Goal: Transaction & Acquisition: Purchase product/service

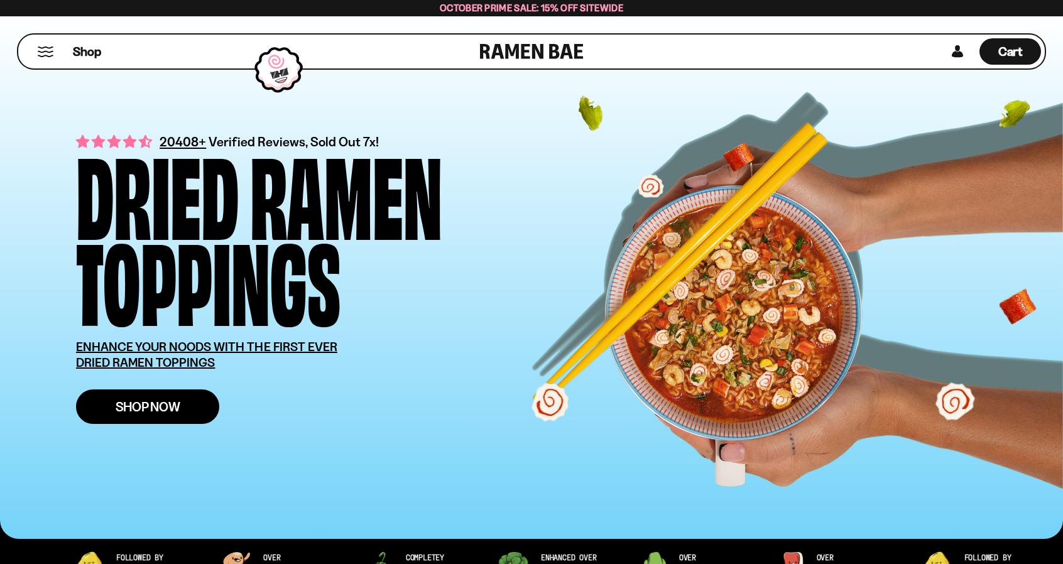
click at [172, 411] on span "Shop Now" at bounding box center [148, 406] width 65 height 13
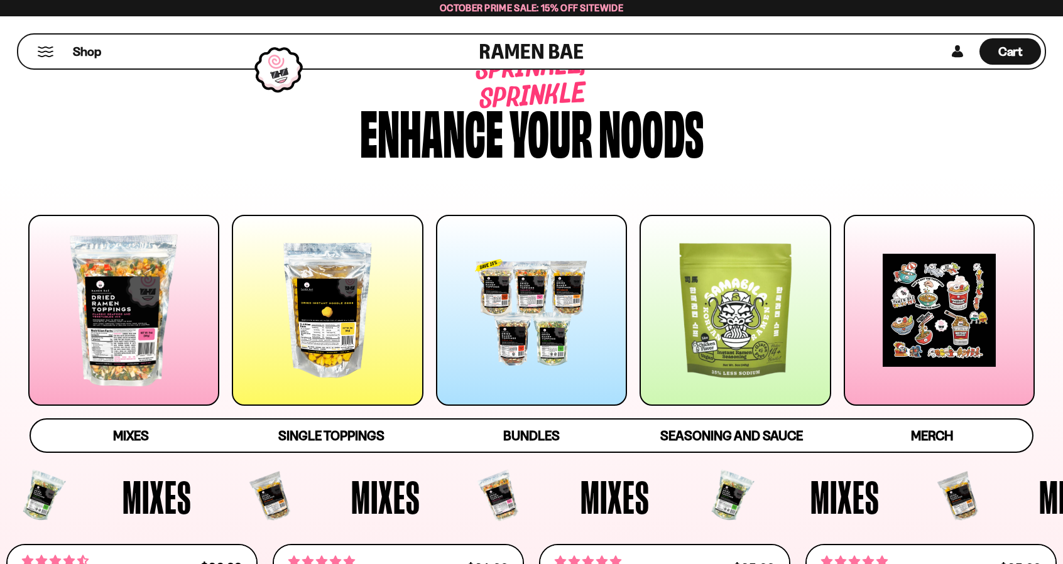
scroll to position [63, 0]
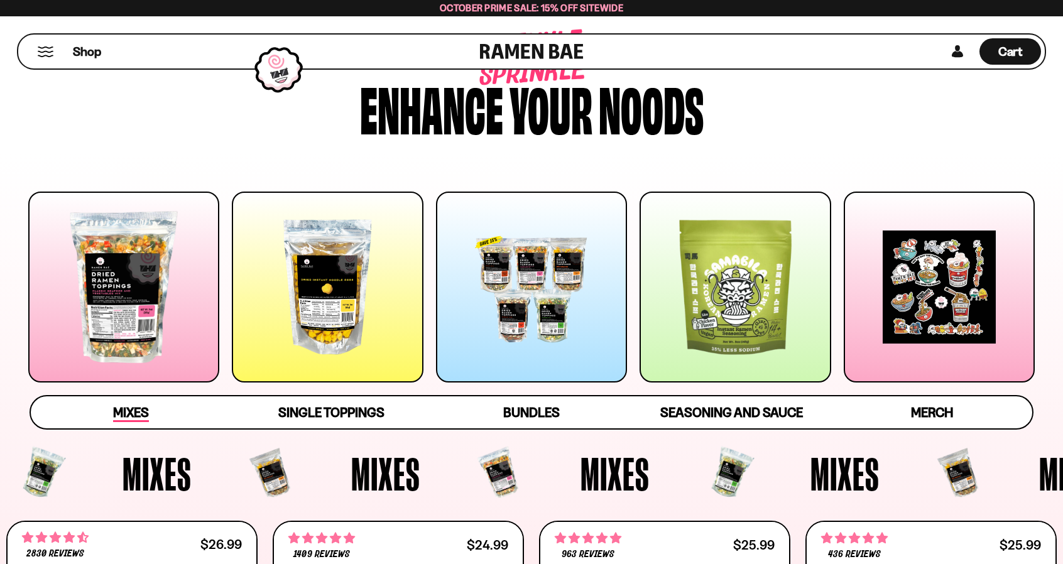
click at [114, 408] on span "Mixes" at bounding box center [131, 414] width 36 height 18
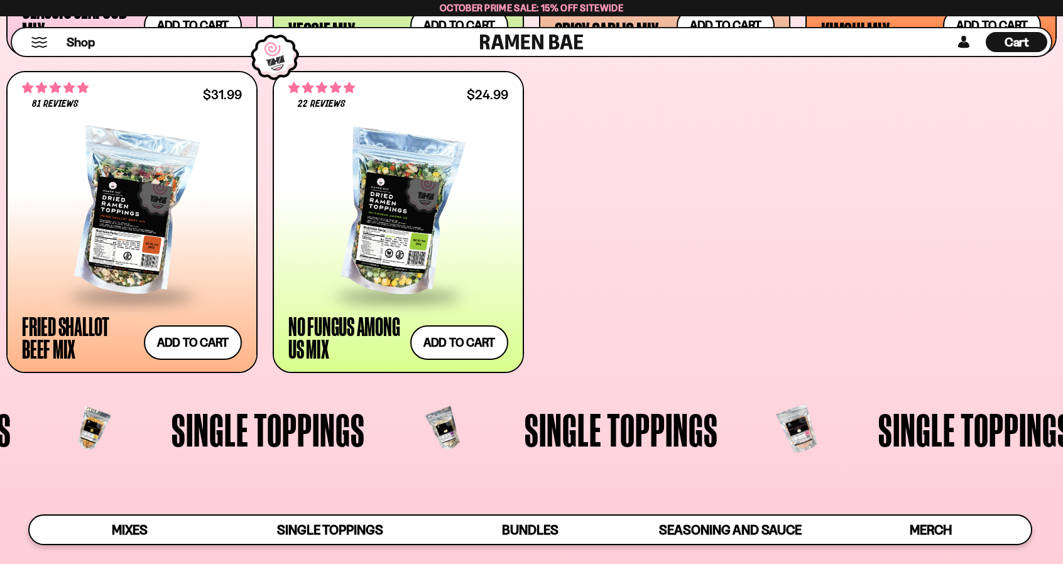
scroll to position [886, 0]
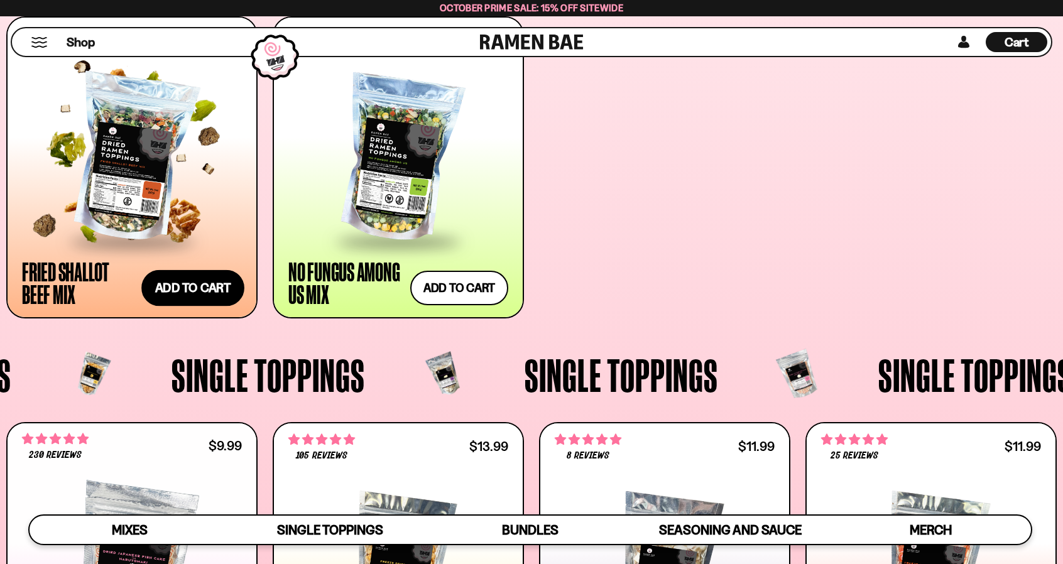
click at [199, 282] on button "Add to cart Add ― Regular price $31.99 Regular price Sale price $31.99 Unit pri…" at bounding box center [192, 288] width 103 height 36
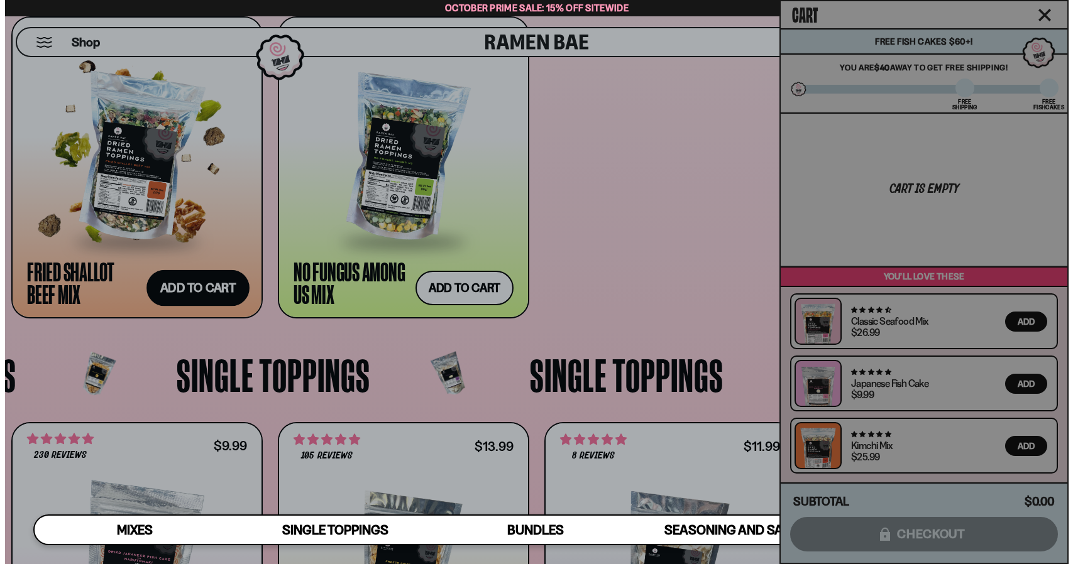
scroll to position [888, 0]
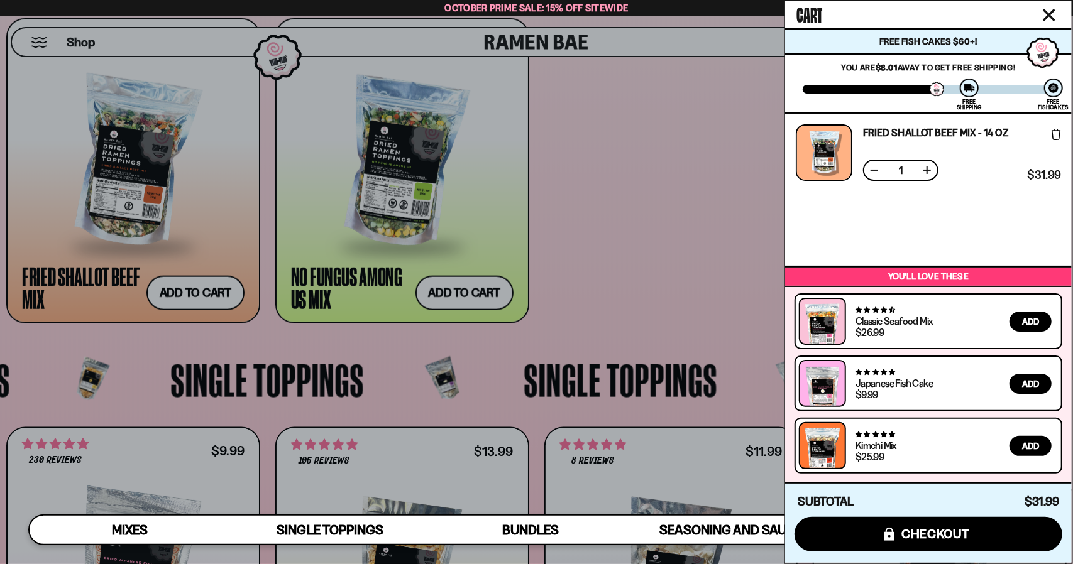
click at [670, 301] on div at bounding box center [536, 282] width 1073 height 564
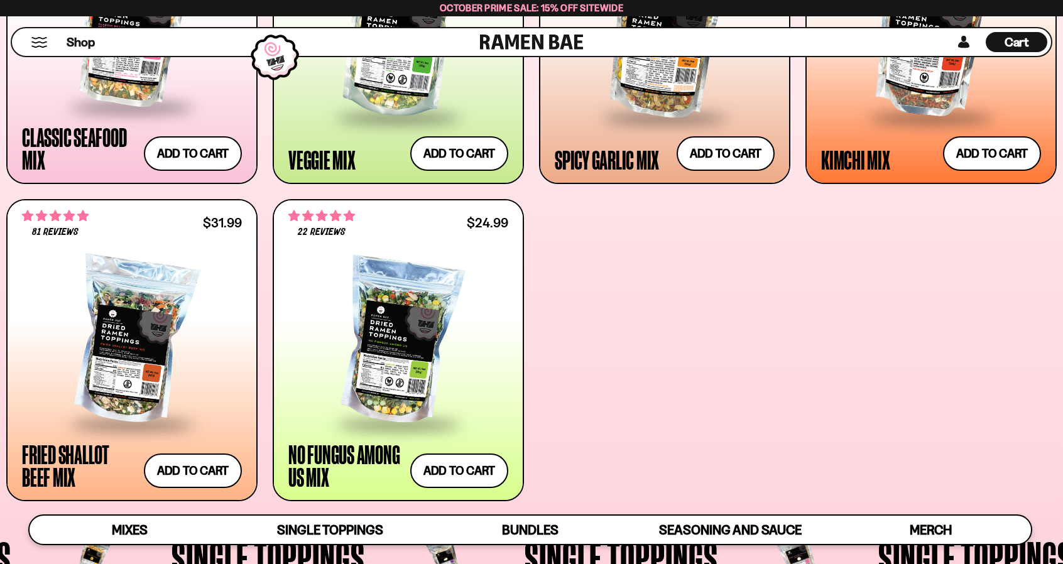
scroll to position [698, 0]
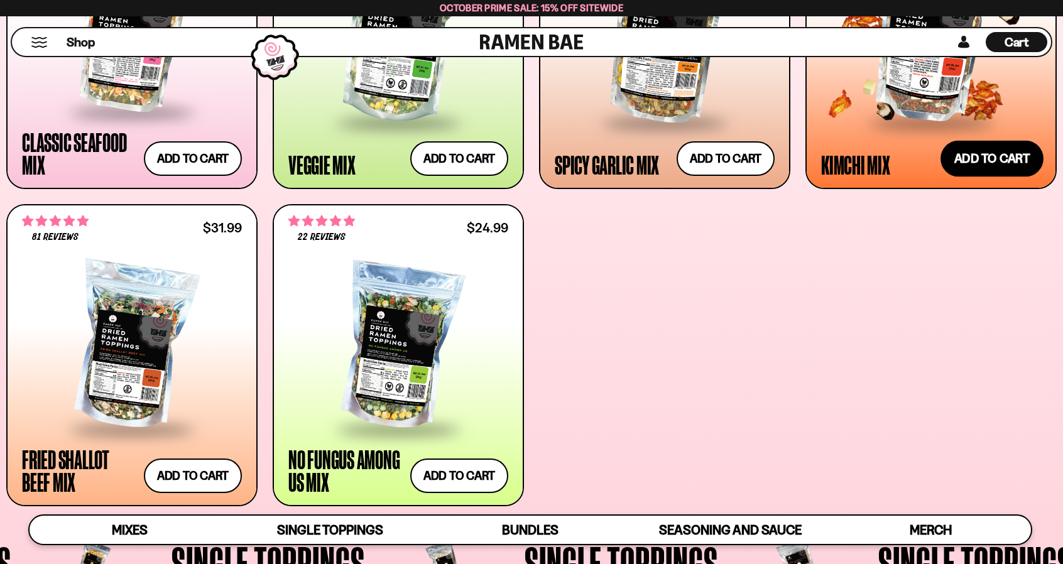
click at [1004, 159] on button "Add to cart Add ― Regular price $25.99 Regular price Sale price $25.99 Unit pri…" at bounding box center [992, 158] width 103 height 36
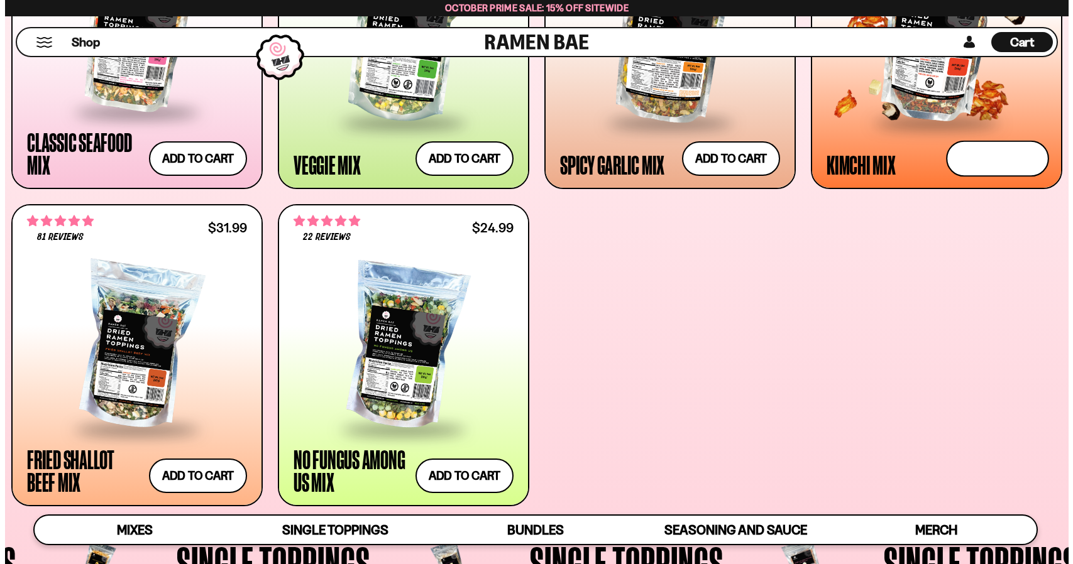
scroll to position [699, 0]
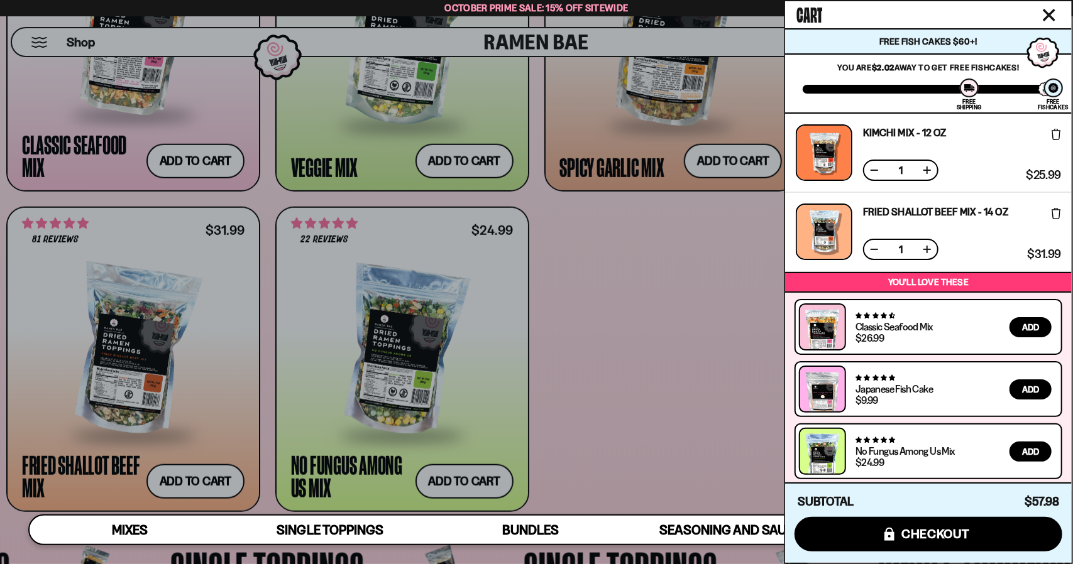
click at [591, 424] on div at bounding box center [536, 282] width 1073 height 564
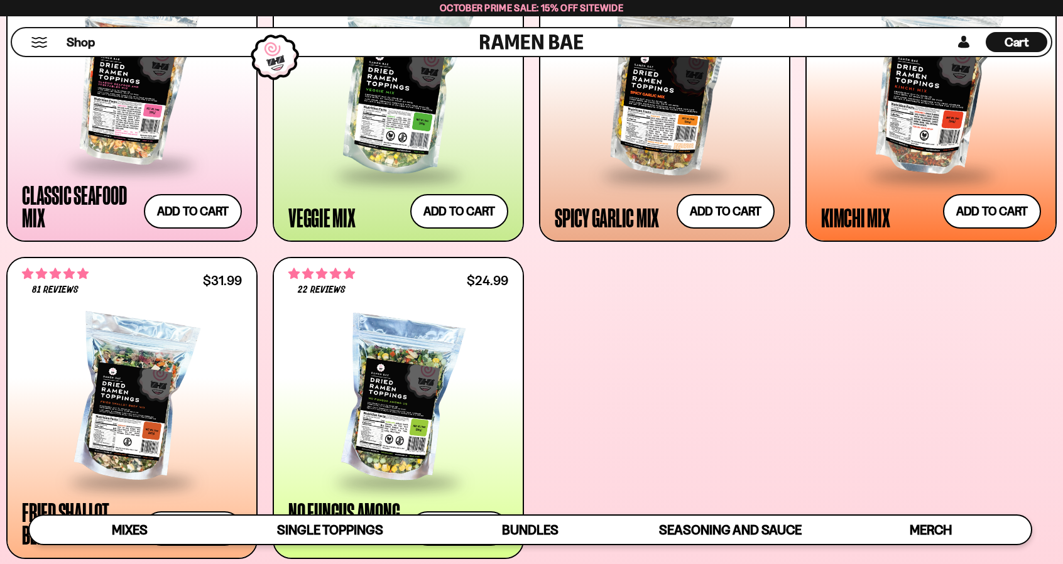
scroll to position [572, 0]
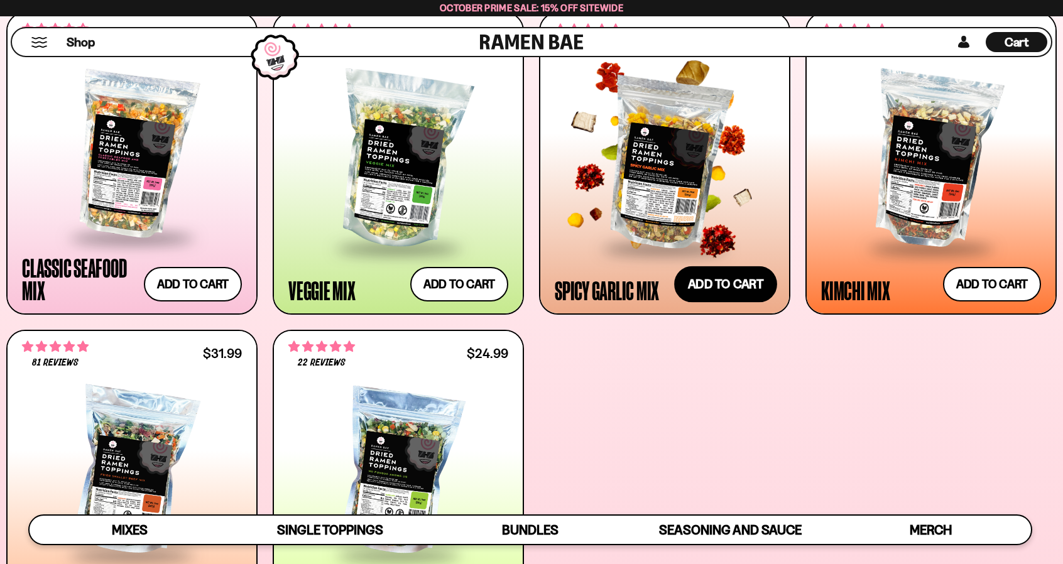
click at [689, 283] on button "Add to cart Add ― Regular price $25.99 Regular price Sale price $25.99 Unit pri…" at bounding box center [725, 284] width 103 height 36
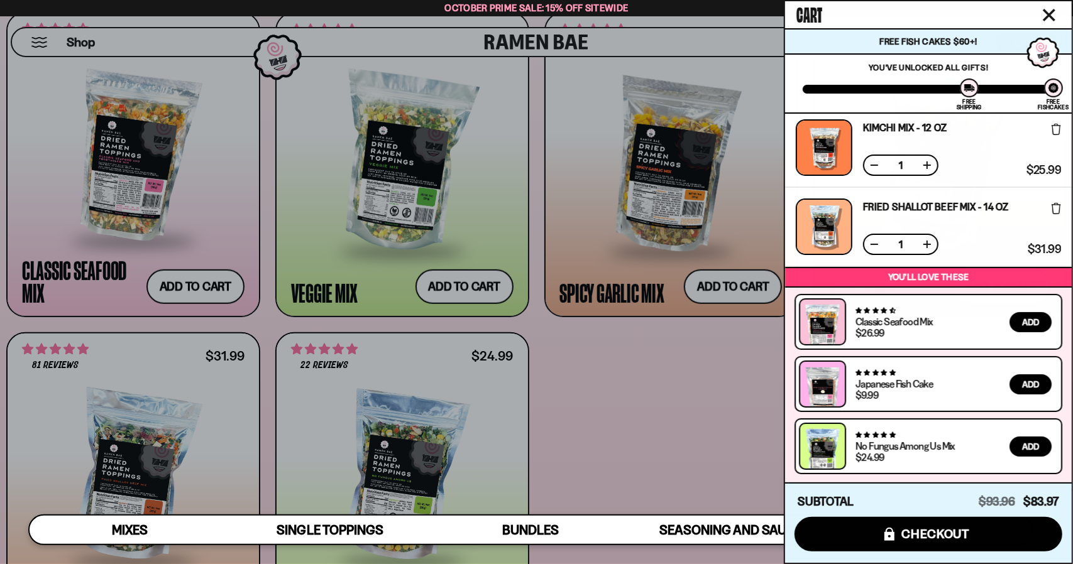
scroll to position [163, 0]
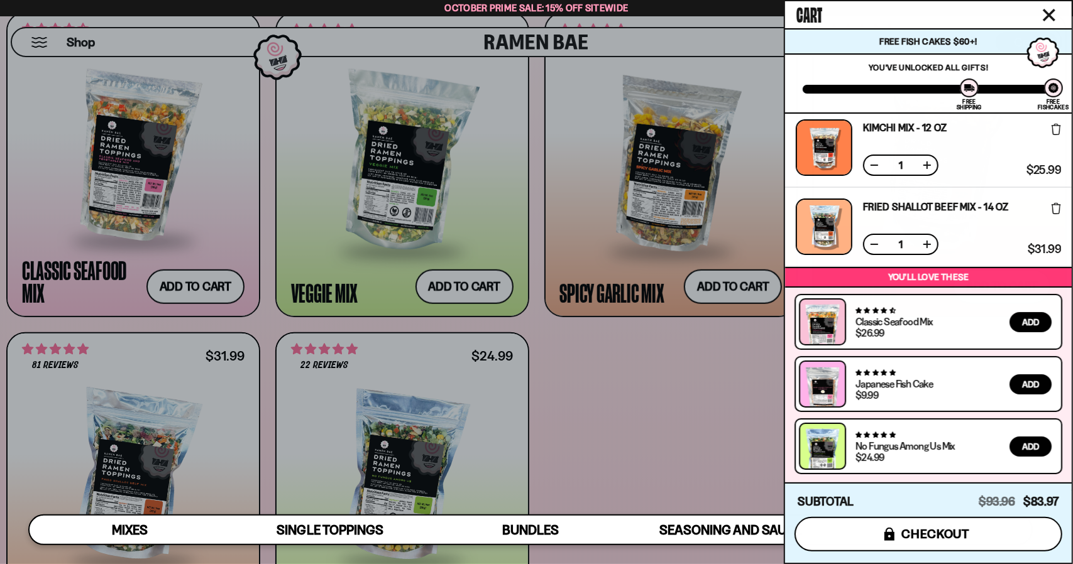
click at [955, 537] on span "checkout" at bounding box center [935, 534] width 69 height 14
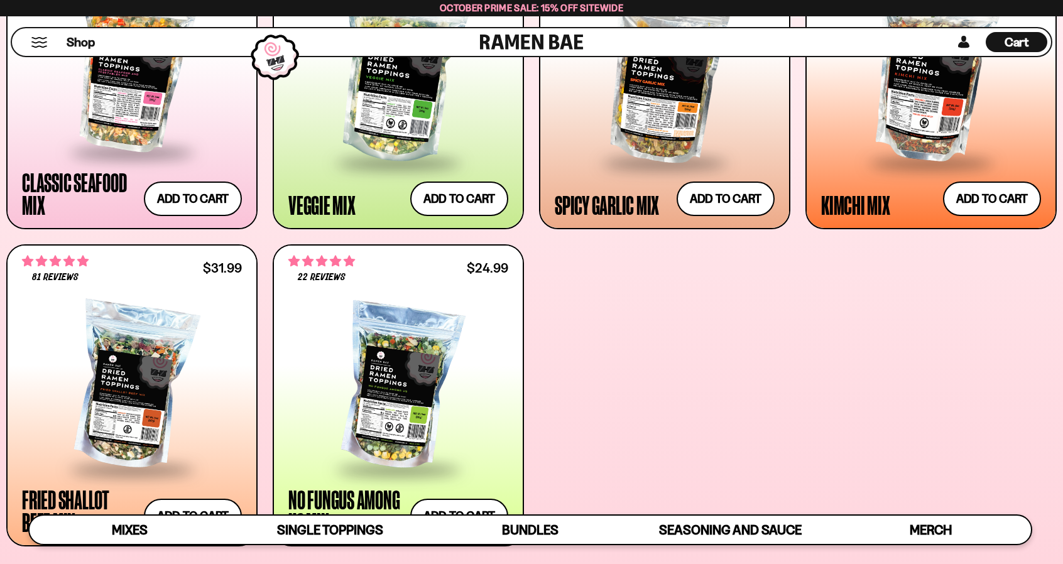
scroll to position [572, 0]
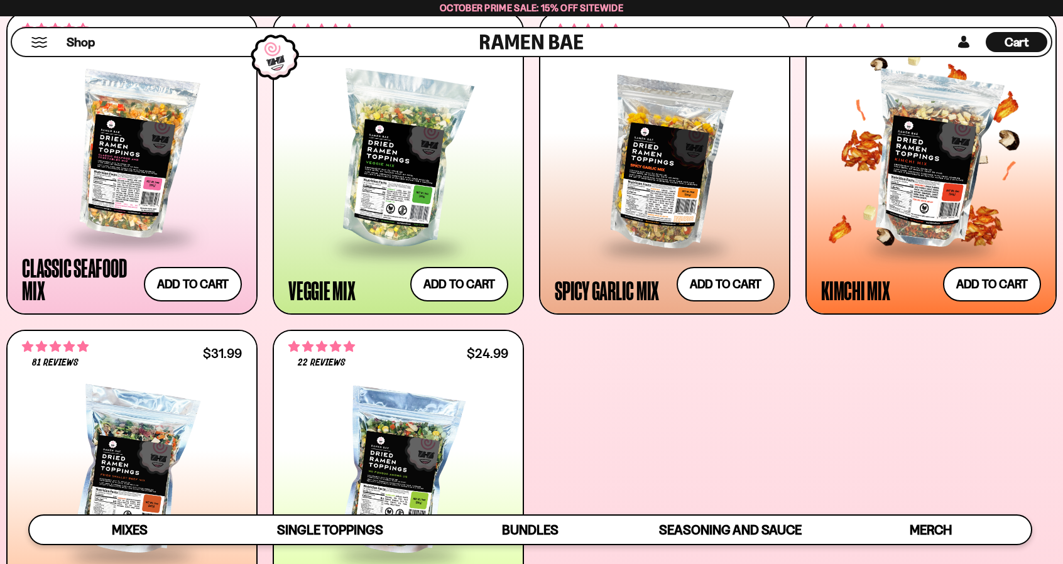
click at [940, 199] on div at bounding box center [931, 161] width 220 height 172
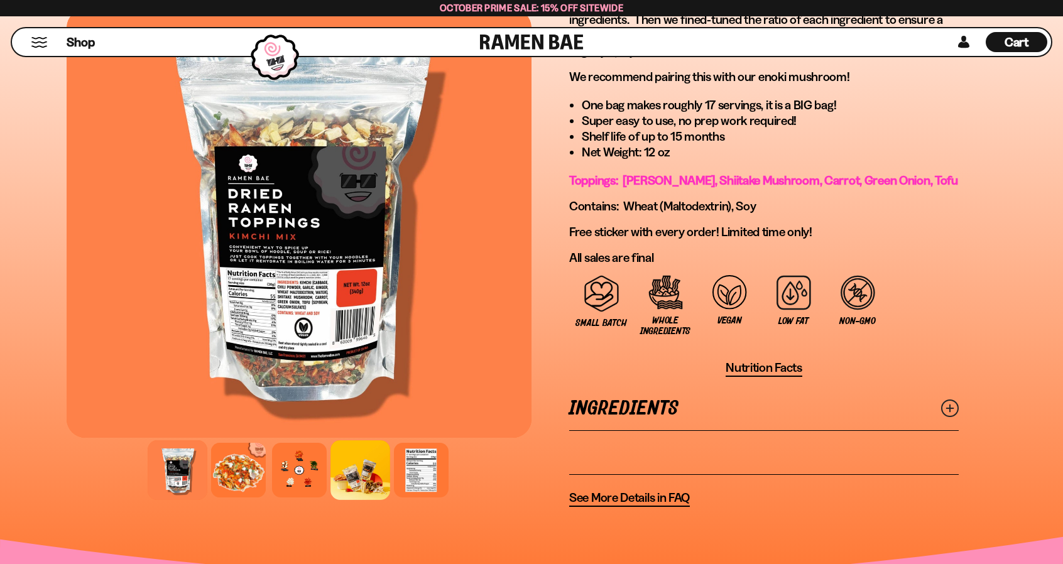
scroll to position [880, 0]
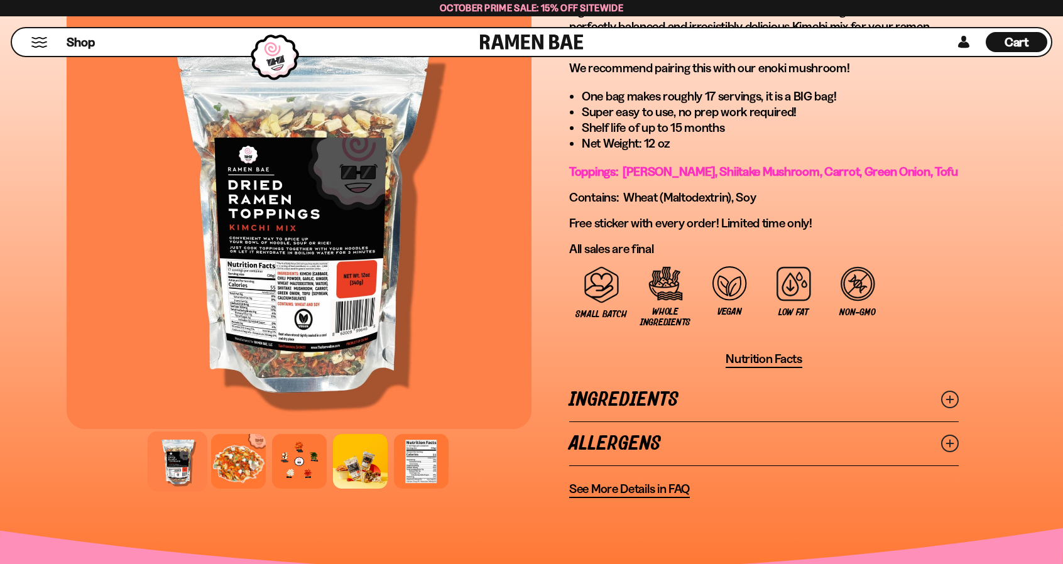
click at [292, 302] on div at bounding box center [299, 214] width 465 height 429
click at [290, 302] on div at bounding box center [299, 214] width 465 height 429
click at [952, 398] on icon at bounding box center [950, 400] width 18 height 18
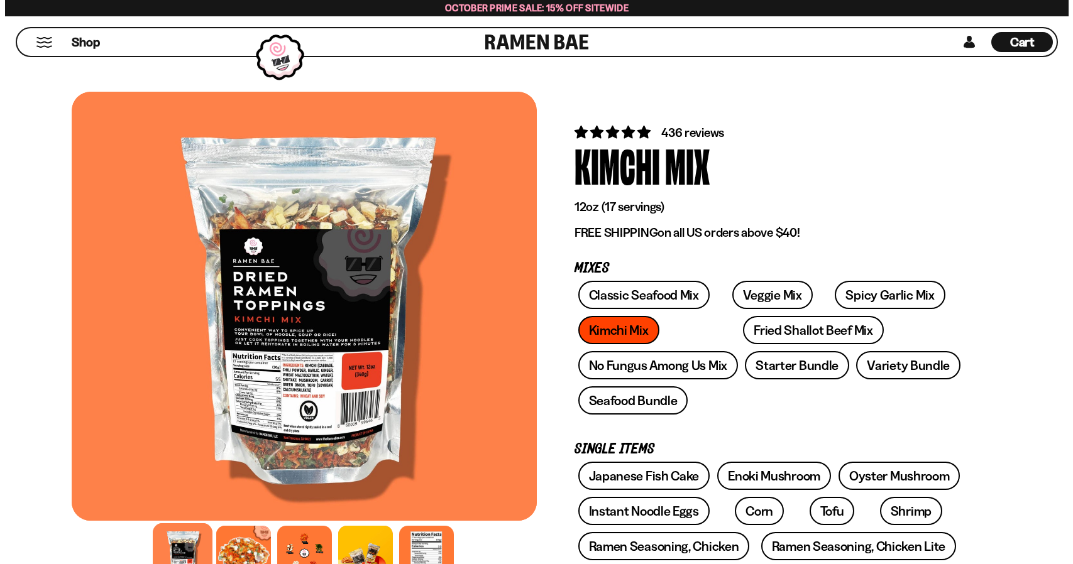
scroll to position [0, 0]
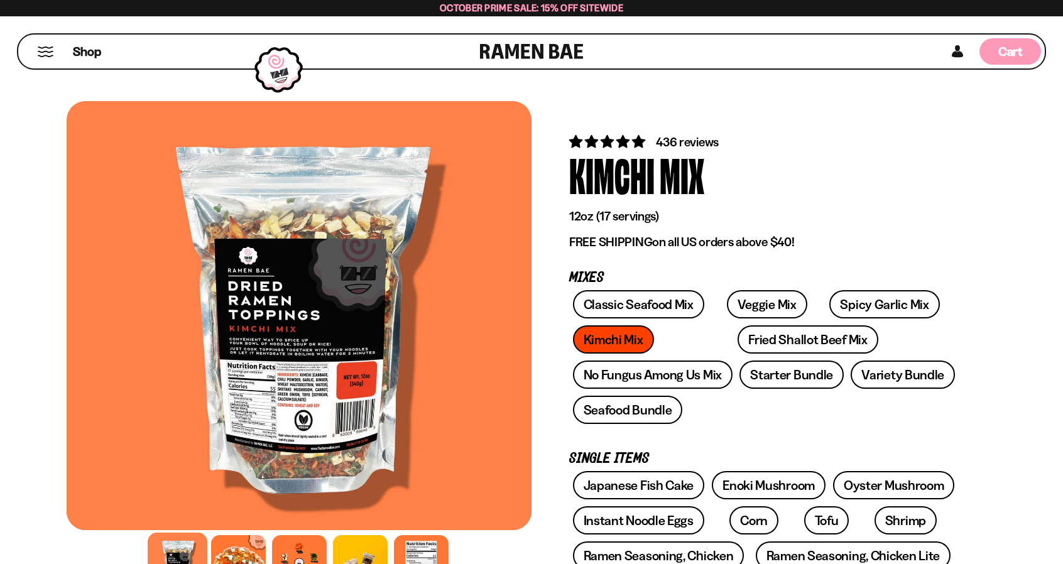
click at [1019, 48] on span "Cart" at bounding box center [1011, 51] width 25 height 15
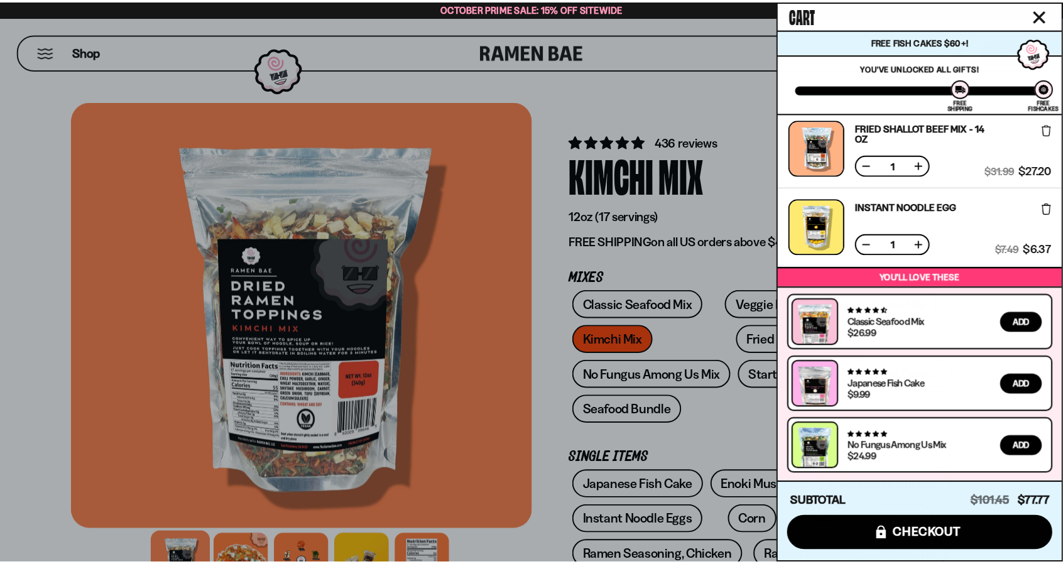
scroll to position [243, 0]
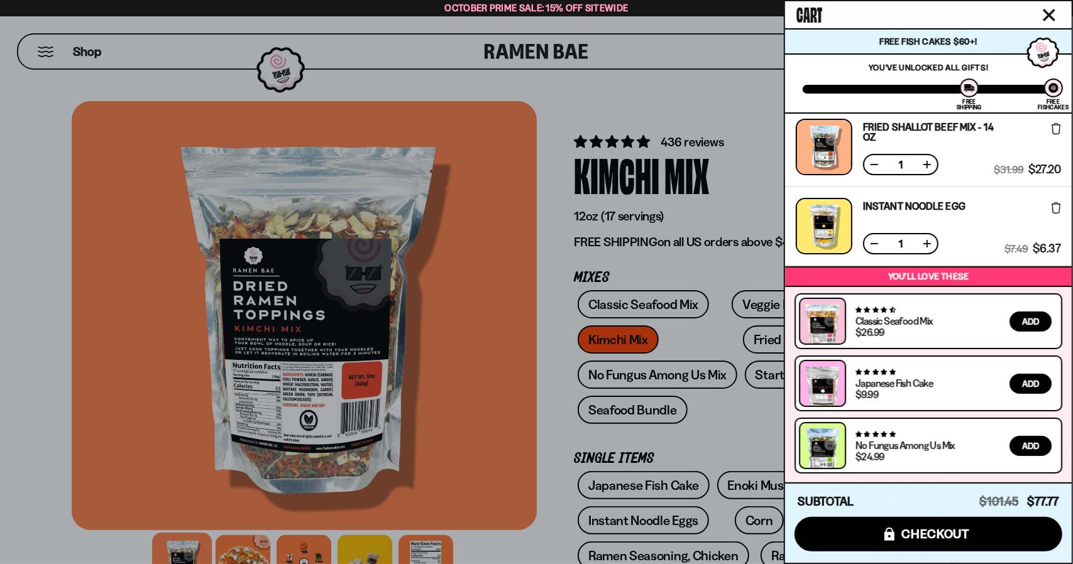
click at [468, 278] on div at bounding box center [536, 282] width 1073 height 564
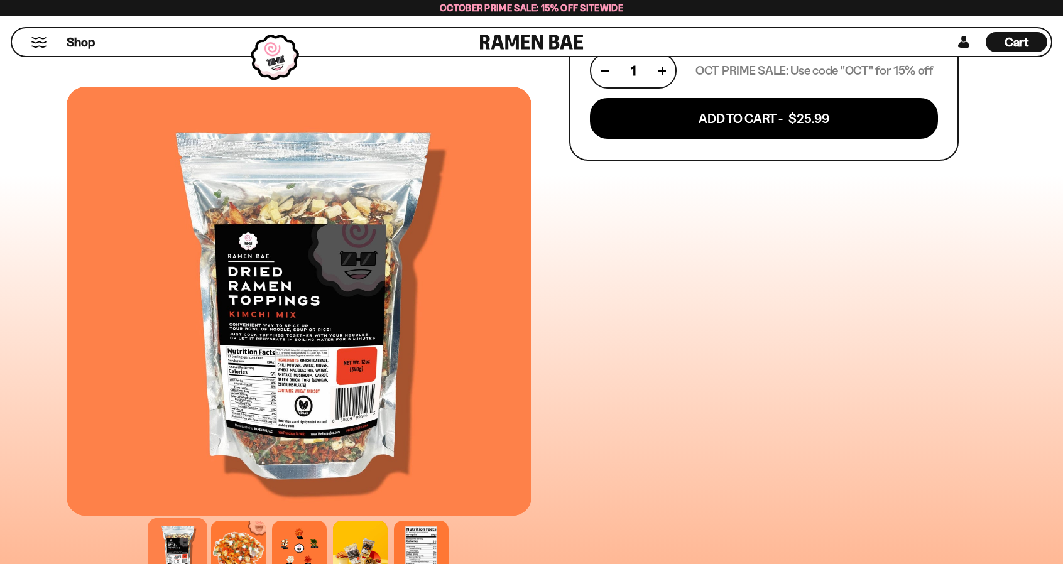
scroll to position [628, 0]
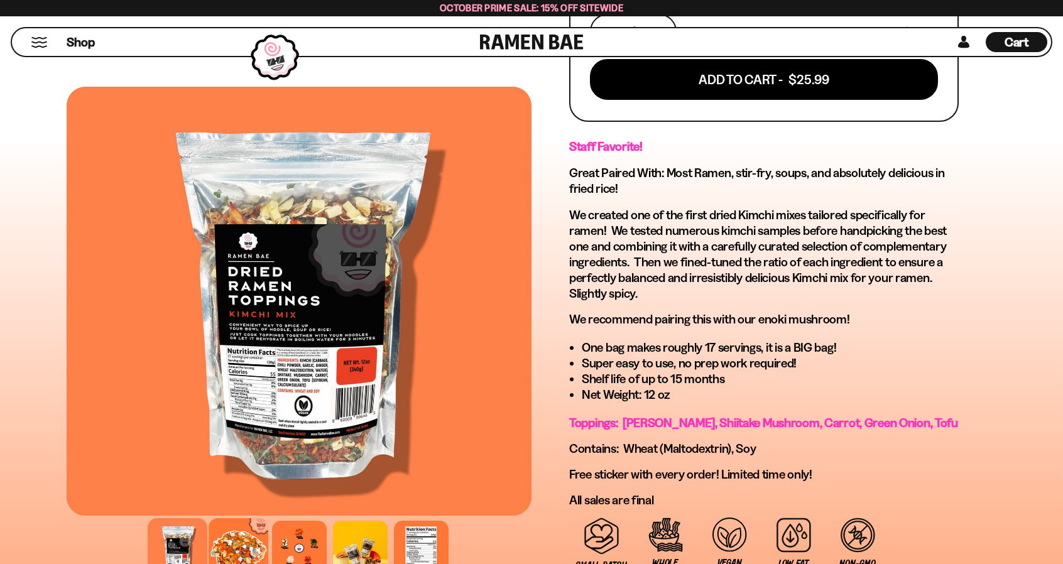
click at [234, 547] on div at bounding box center [239, 548] width 60 height 60
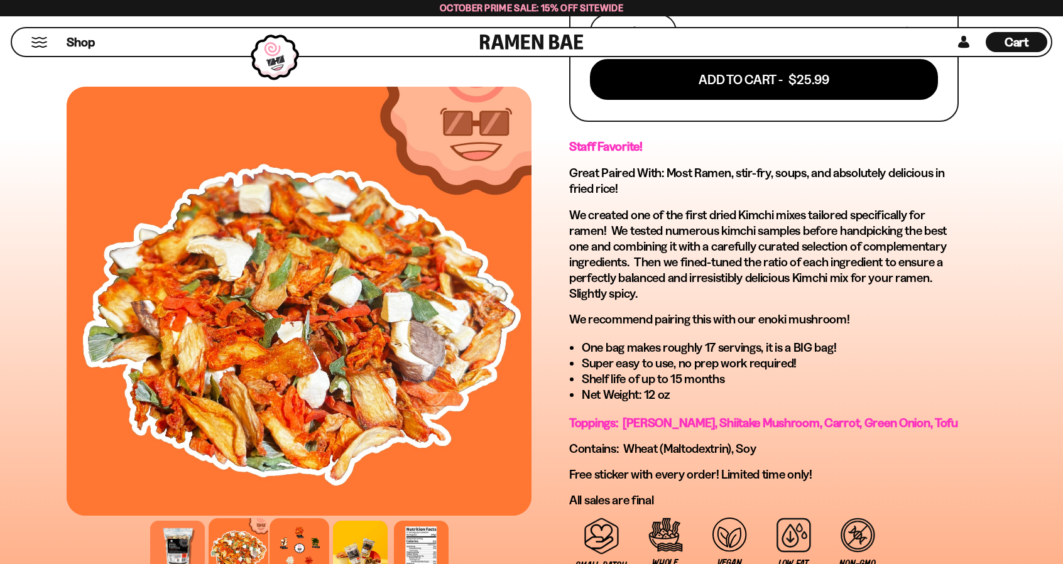
click at [274, 545] on div at bounding box center [300, 548] width 60 height 60
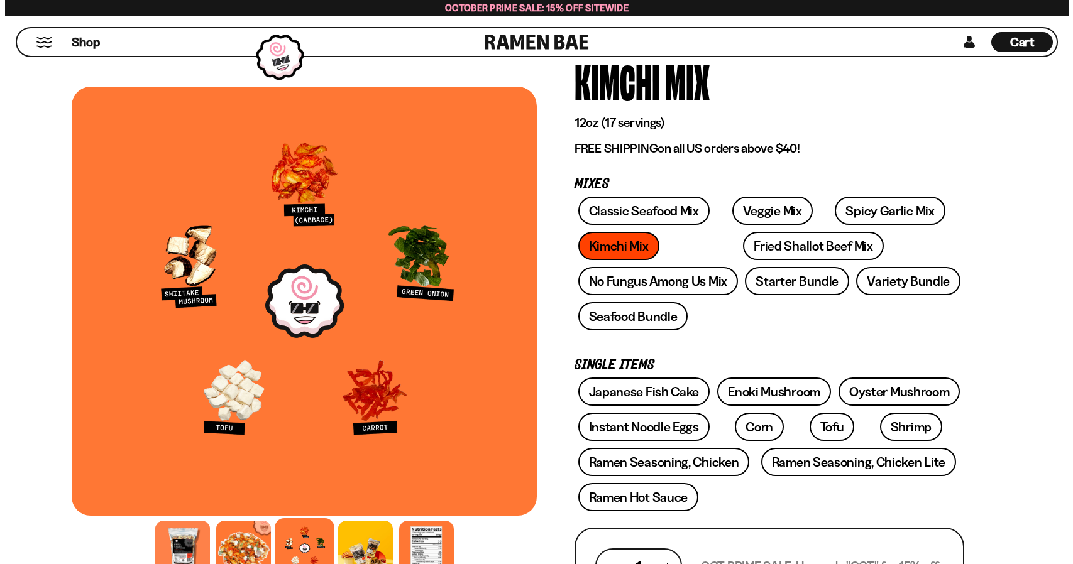
scroll to position [0, 0]
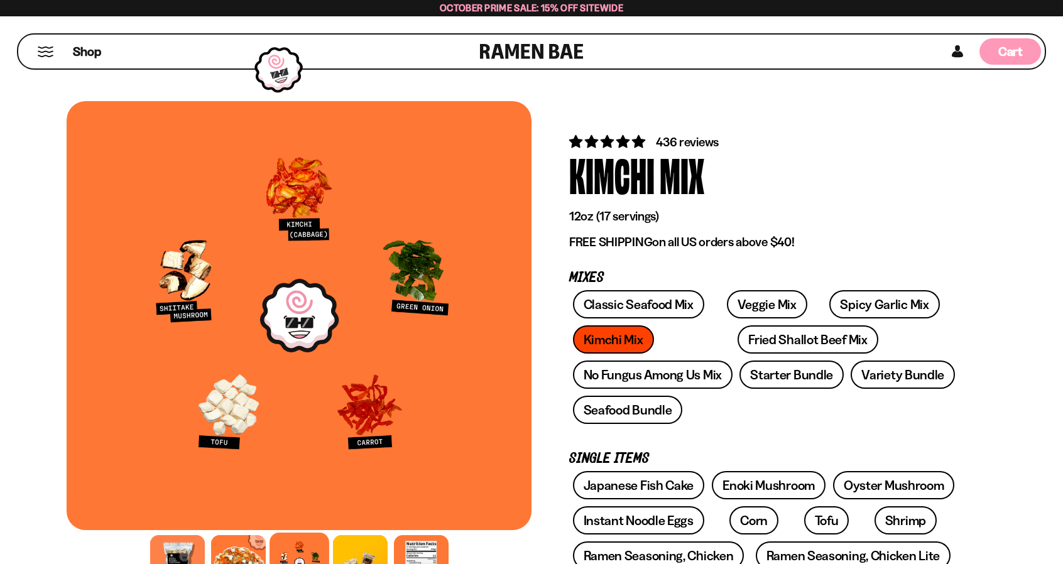
click at [1015, 45] on span "Cart" at bounding box center [1011, 51] width 25 height 15
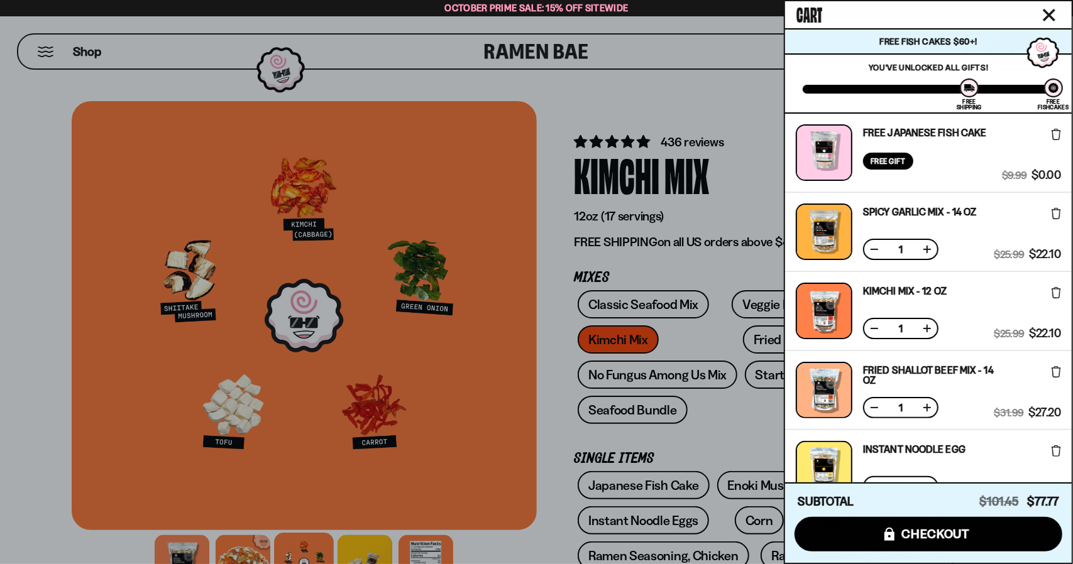
scroll to position [243, 0]
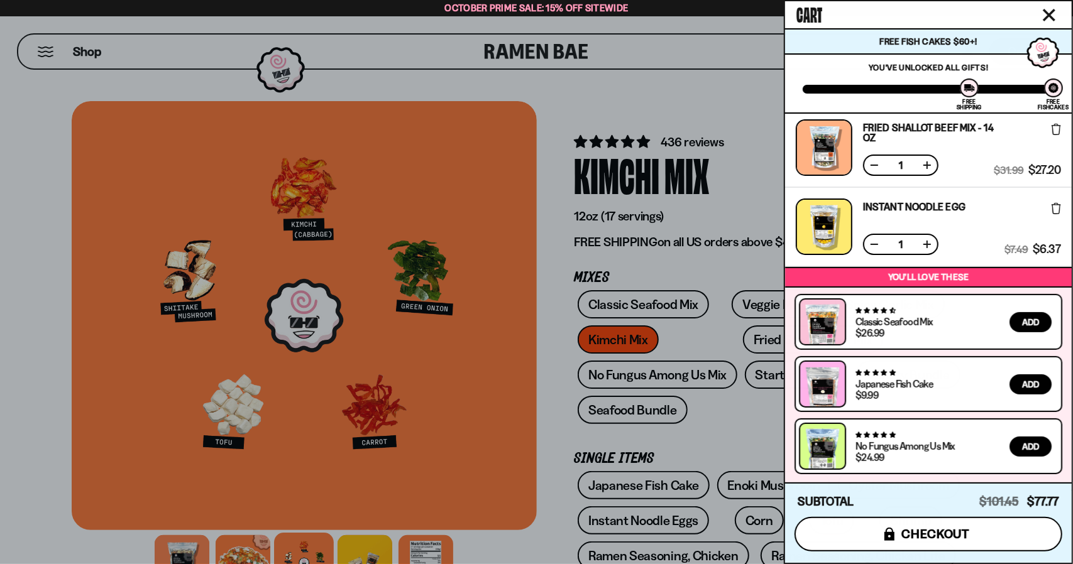
click at [989, 535] on button "icons8-lock checkout" at bounding box center [928, 534] width 268 height 35
